Goal: Information Seeking & Learning: Check status

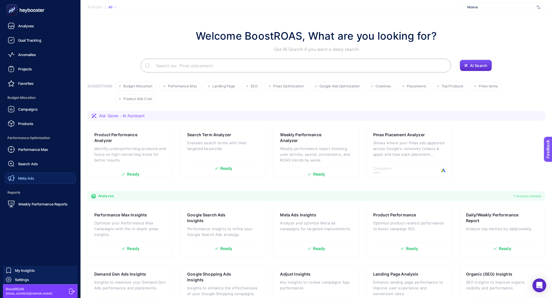
click at [35, 175] on link "Meta Ads" at bounding box center [40, 179] width 71 height 12
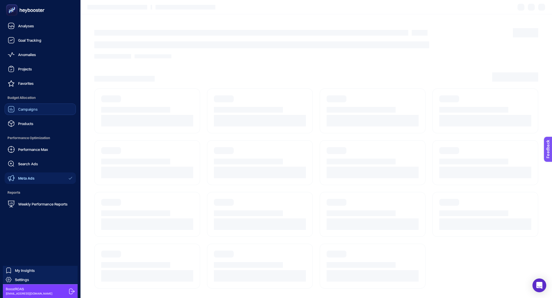
click at [36, 109] on span "Campaigns" at bounding box center [28, 109] width 20 height 5
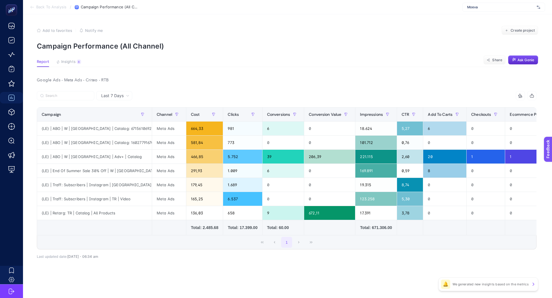
click at [483, 7] on span "Moeva" at bounding box center [500, 7] width 67 height 5
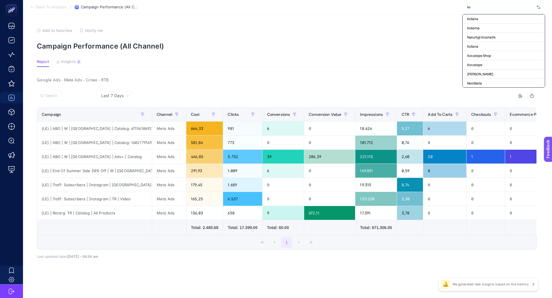
type input "k"
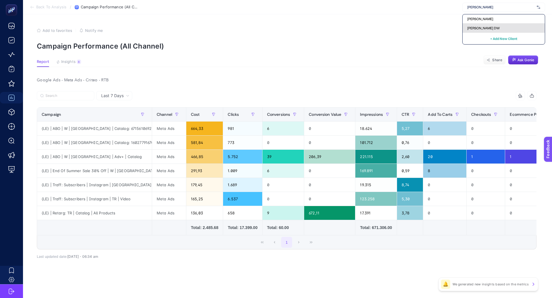
type input "[PERSON_NAME]"
click at [472, 25] on div "[PERSON_NAME] DW" at bounding box center [504, 28] width 82 height 9
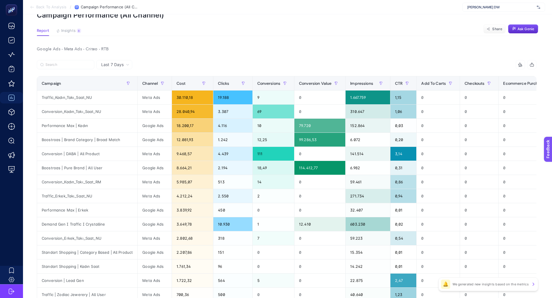
scroll to position [31, 0]
click at [270, 83] on span "Conversions" at bounding box center [268, 83] width 23 height 5
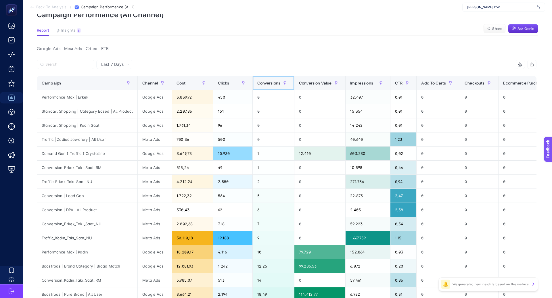
click at [270, 83] on span "Conversions" at bounding box center [268, 83] width 23 height 5
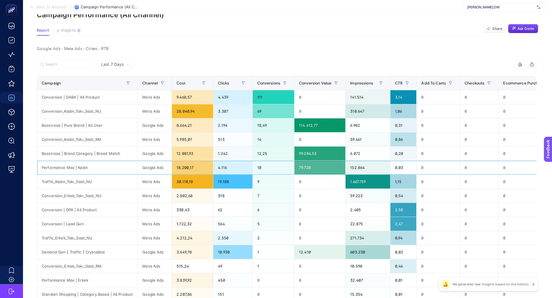
click at [266, 165] on div "10" at bounding box center [274, 168] width 42 height 14
click at [94, 111] on div "Conversion_Kadın_Takı_Saat_NU" at bounding box center [87, 111] width 100 height 14
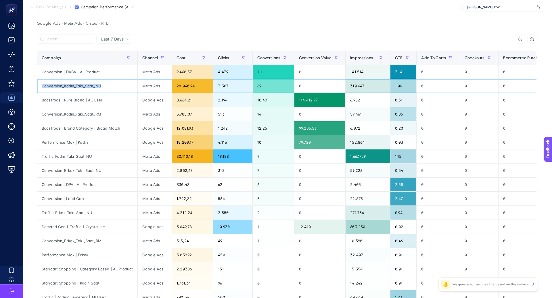
scroll to position [58, 0]
